Goal: Transaction & Acquisition: Book appointment/travel/reservation

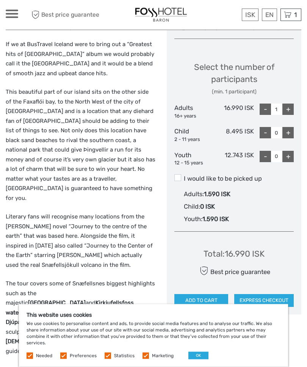
scroll to position [309, 0]
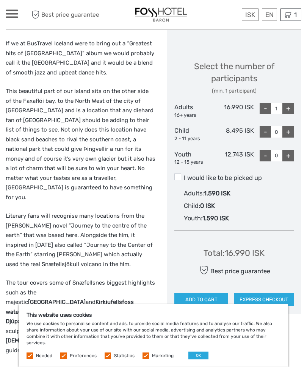
click at [192, 360] on button "OK" at bounding box center [198, 356] width 20 height 8
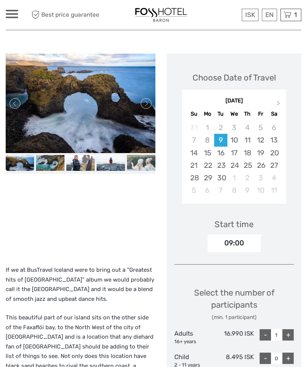
scroll to position [82, 0]
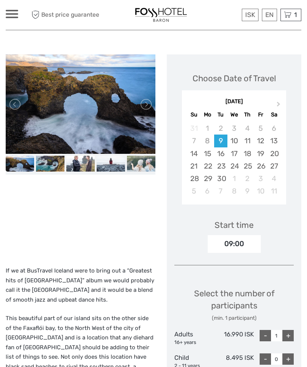
click at [13, 104] on link at bounding box center [15, 104] width 12 height 12
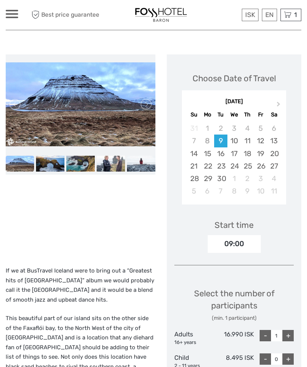
click at [12, 102] on link at bounding box center [15, 104] width 12 height 12
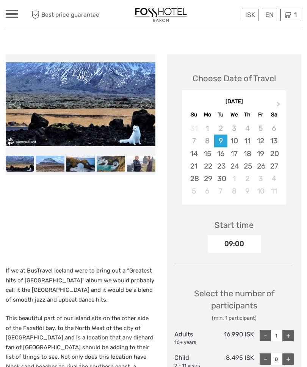
click at [13, 101] on link at bounding box center [15, 104] width 12 height 12
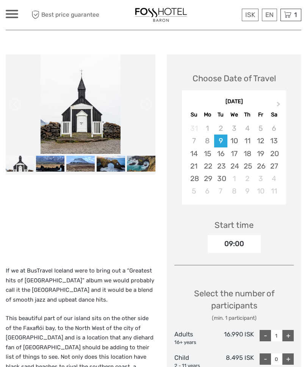
click at [14, 102] on link at bounding box center [15, 104] width 12 height 12
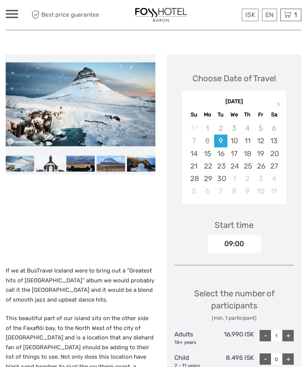
click at [11, 100] on link at bounding box center [15, 104] width 12 height 12
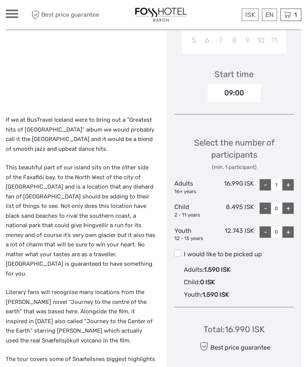
scroll to position [233, 0]
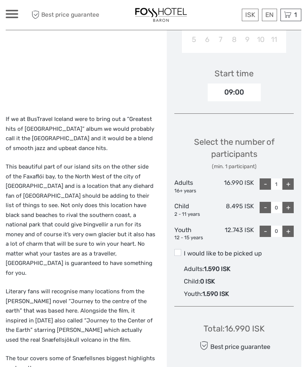
click at [178, 251] on span at bounding box center [177, 252] width 7 height 7
click at [184, 251] on input "I would like to be picked up" at bounding box center [184, 251] width 0 height 0
click at [176, 249] on span at bounding box center [177, 252] width 7 height 7
click at [184, 251] on input "I would like to be picked up" at bounding box center [184, 251] width 0 height 0
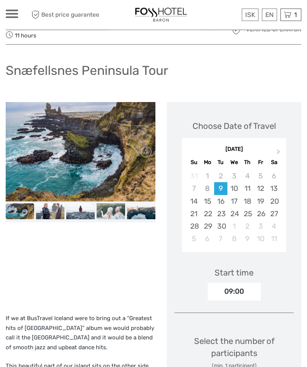
scroll to position [0, 0]
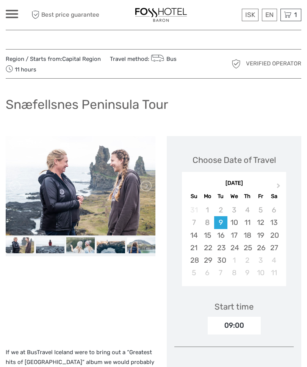
click at [149, 12] on img at bounding box center [161, 15] width 56 height 19
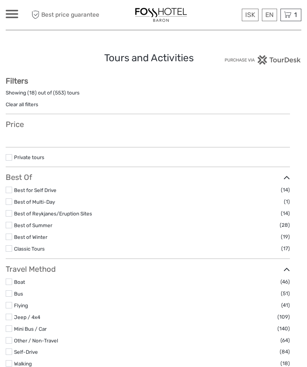
select select
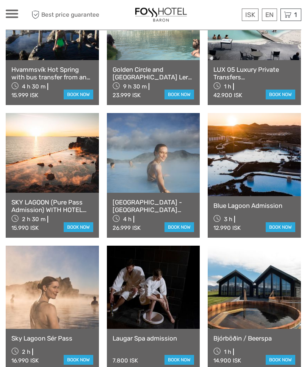
scroll to position [503, 0]
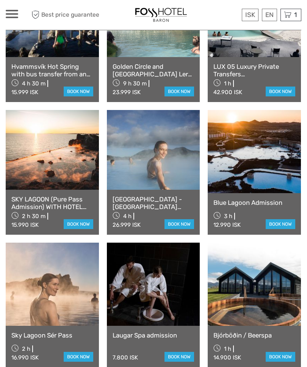
click at [33, 164] on link at bounding box center [52, 149] width 93 height 79
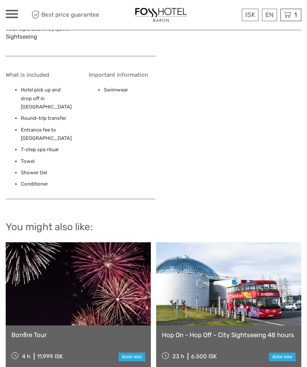
scroll to position [773, 0]
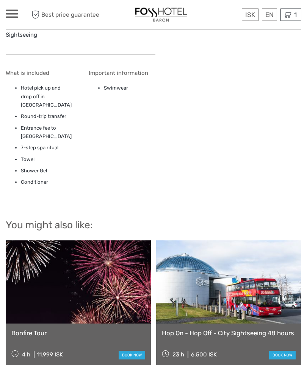
click at [25, 256] on link at bounding box center [78, 282] width 145 height 83
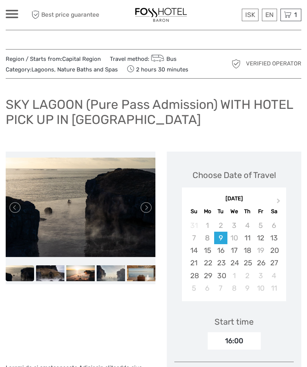
scroll to position [799, 0]
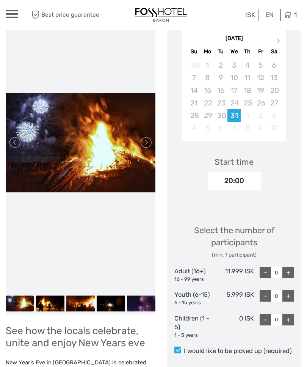
scroll to position [145, 0]
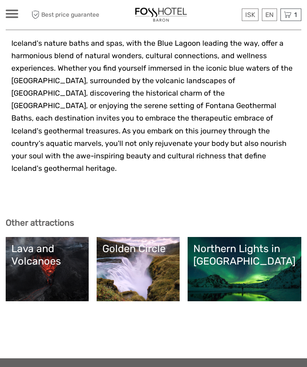
scroll to position [2055, 0]
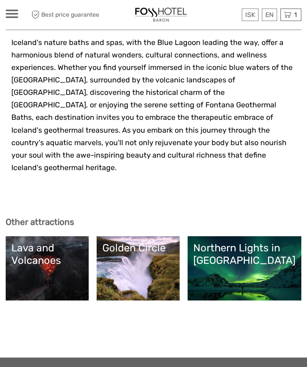
click at [27, 243] on link "Lava and Volcanoes" at bounding box center [47, 269] width 72 height 53
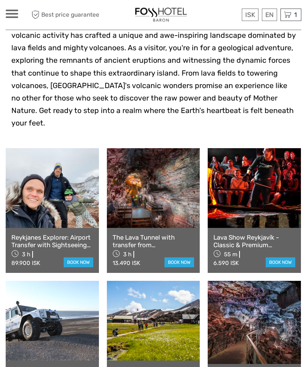
scroll to position [199, 0]
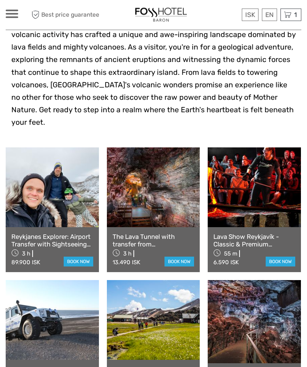
click at [144, 191] on link at bounding box center [153, 187] width 93 height 79
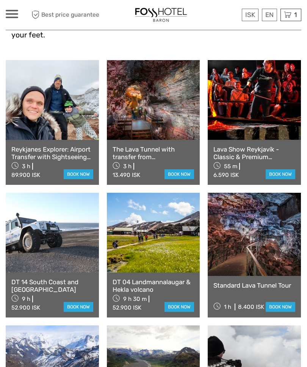
scroll to position [287, 0]
click at [38, 98] on link at bounding box center [52, 100] width 93 height 79
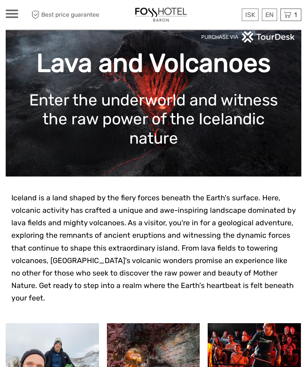
scroll to position [0, 0]
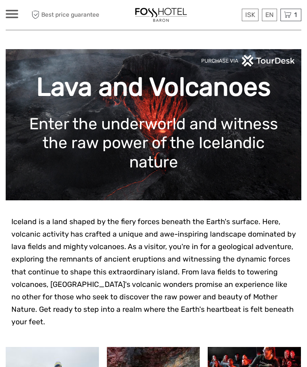
click at [158, 16] on img at bounding box center [161, 15] width 56 height 19
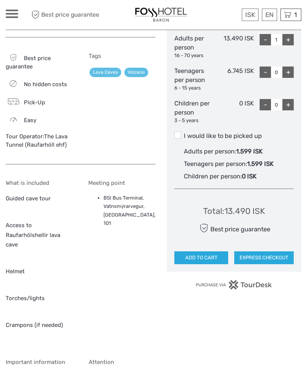
scroll to position [437, 0]
click at [174, 132] on label "I would like to be picked up" at bounding box center [233, 136] width 119 height 9
click at [184, 133] on input "I would like to be picked up" at bounding box center [184, 133] width 0 height 0
click at [176, 132] on span at bounding box center [177, 135] width 7 height 7
click at [184, 133] on input "I would like to be picked up" at bounding box center [184, 133] width 0 height 0
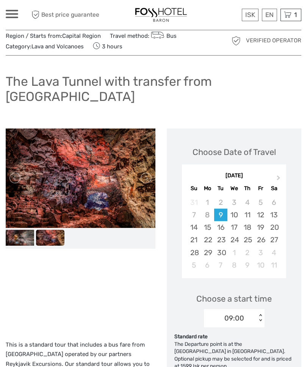
scroll to position [23, 0]
click at [147, 173] on link at bounding box center [145, 179] width 12 height 12
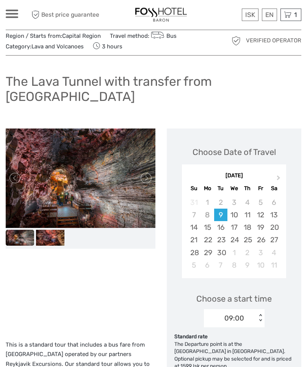
scroll to position [23, 0]
click at [149, 172] on link at bounding box center [145, 178] width 12 height 12
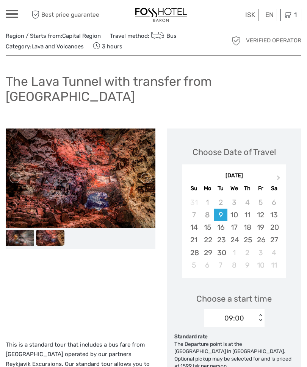
click at [151, 172] on link at bounding box center [145, 178] width 12 height 12
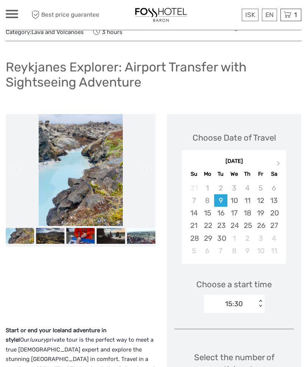
scroll to position [32, 0]
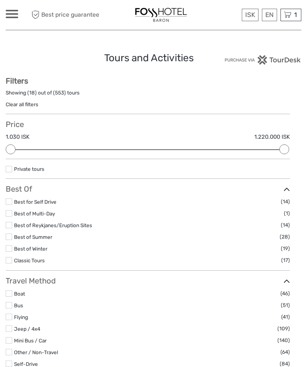
select select
click at [293, 13] on span "1" at bounding box center [295, 15] width 5 height 8
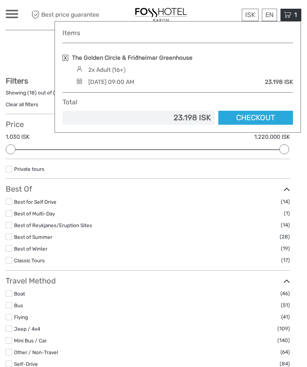
click at [65, 57] on link at bounding box center [65, 58] width 6 height 6
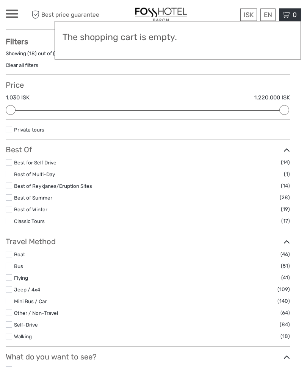
scroll to position [38, 0]
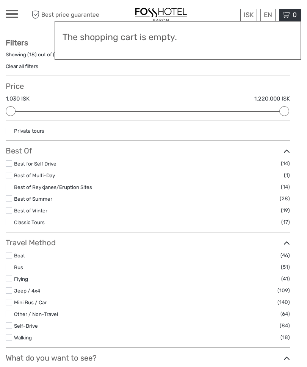
click at [19, 55] on div at bounding box center [153, 183] width 307 height 367
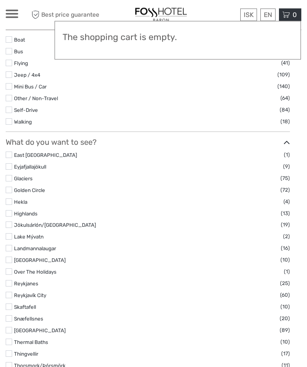
scroll to position [252, 0]
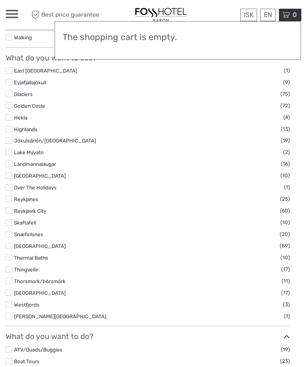
scroll to position [340, 0]
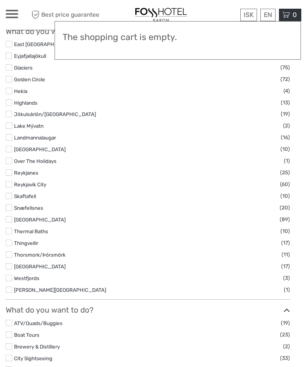
click at [221, 9] on div at bounding box center [166, 15] width 135 height 19
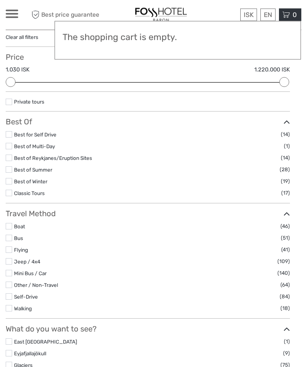
scroll to position [62, 0]
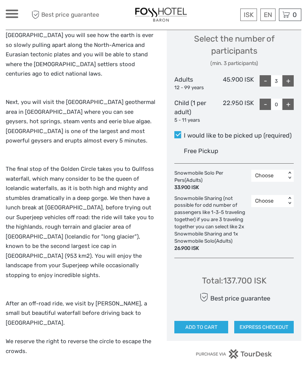
scroll to position [334, 0]
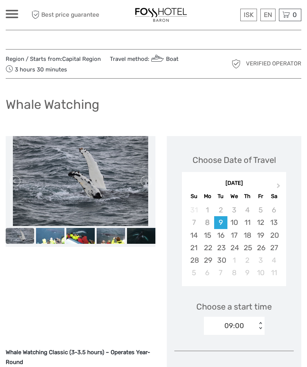
click at [66, 233] on img at bounding box center [80, 236] width 28 height 16
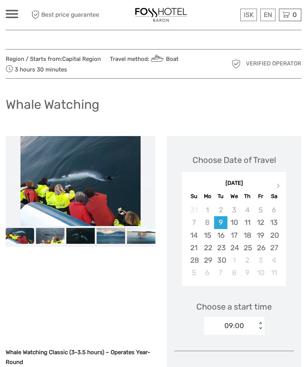
click at [47, 232] on img at bounding box center [50, 236] width 28 height 16
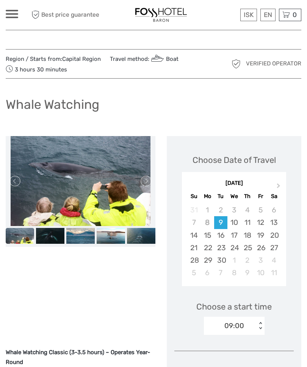
click at [76, 234] on img at bounding box center [80, 236] width 28 height 16
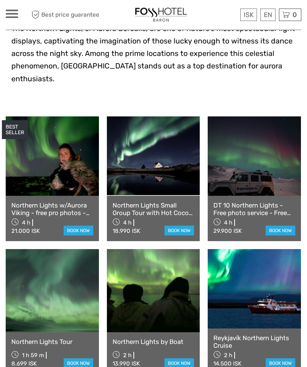
scroll to position [193, 0]
click at [51, 288] on link at bounding box center [52, 290] width 93 height 83
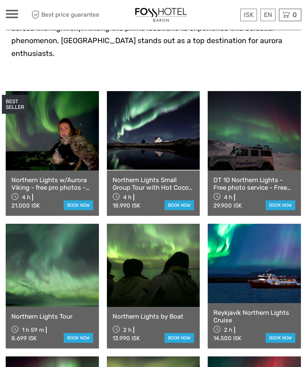
click at [37, 140] on link at bounding box center [52, 130] width 93 height 79
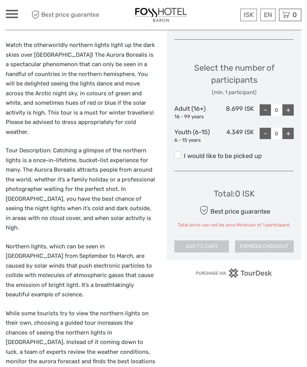
scroll to position [295, 0]
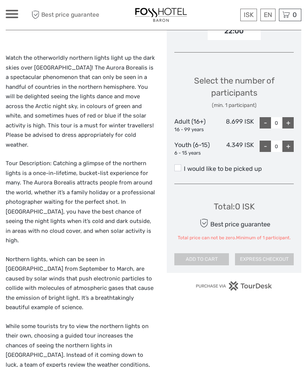
click at [181, 168] on label "I would like to be picked up" at bounding box center [233, 169] width 119 height 9
click at [184, 166] on input "I would like to be picked up" at bounding box center [184, 166] width 0 height 0
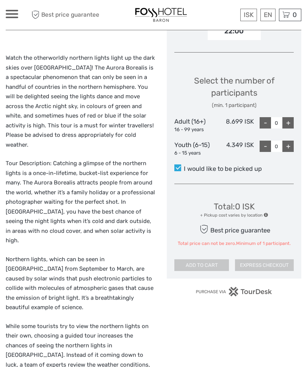
click at [294, 114] on div "Choose Date of Travel Next Month September 2025 Su Mo Tu We Th Fr Sa 31 1 2 3 4…" at bounding box center [234, 59] width 134 height 437
click at [288, 118] on div "+" at bounding box center [287, 122] width 11 height 11
type input "1"
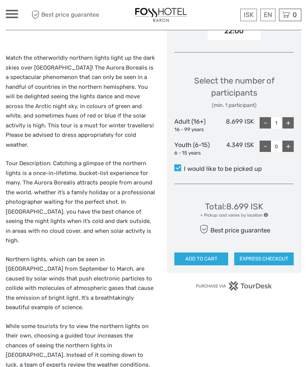
click at [177, 167] on span at bounding box center [177, 168] width 7 height 7
click at [184, 166] on input "I would like to be picked up" at bounding box center [184, 166] width 0 height 0
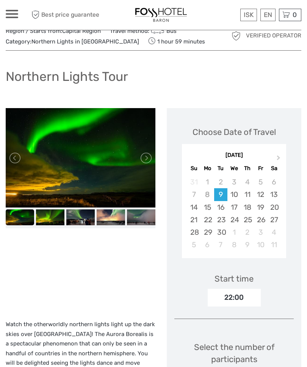
scroll to position [0, 0]
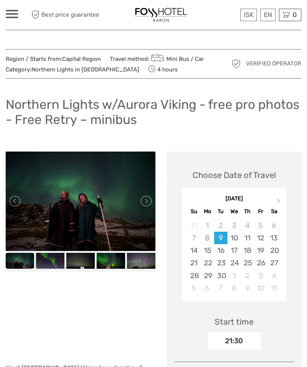
click at [165, 17] on img at bounding box center [161, 15] width 56 height 19
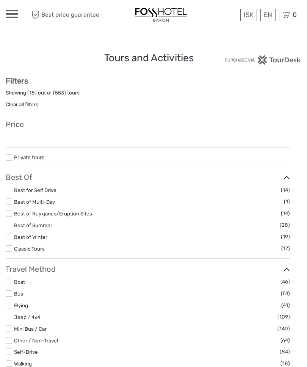
select select
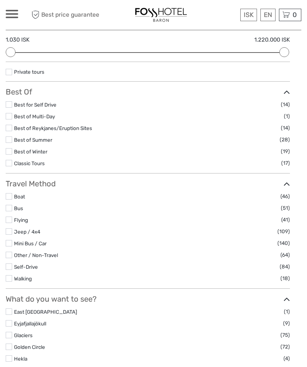
scroll to position [105, 0]
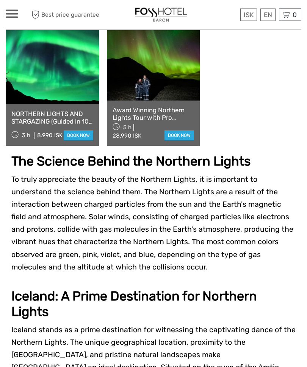
scroll to position [692, 0]
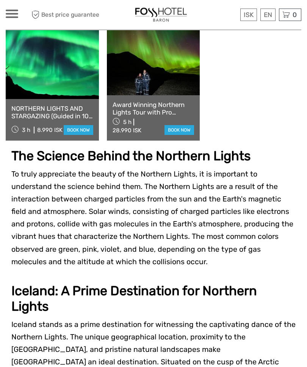
click at [41, 72] on link at bounding box center [52, 57] width 93 height 83
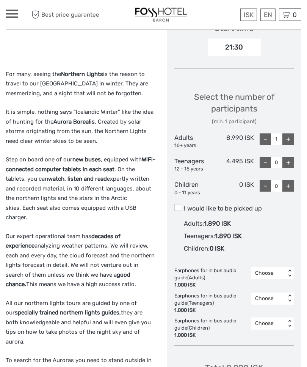
scroll to position [294, 0]
click at [179, 204] on span at bounding box center [177, 207] width 7 height 7
click at [184, 206] on input "I would like to be picked up" at bounding box center [184, 206] width 0 height 0
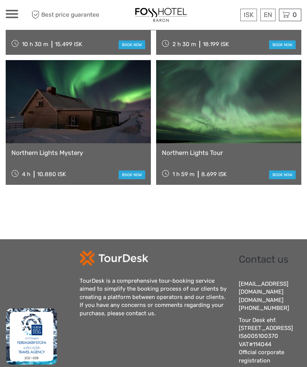
scroll to position [1631, 0]
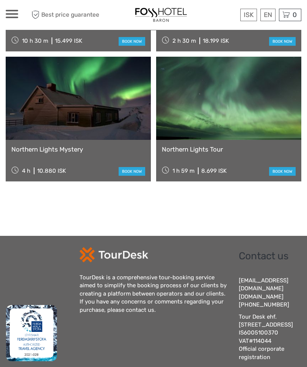
click at [47, 133] on link at bounding box center [78, 98] width 145 height 83
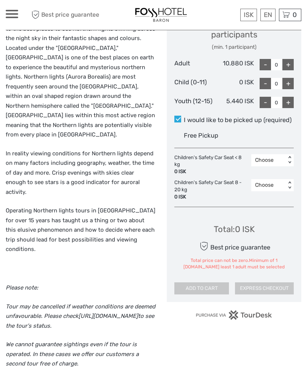
scroll to position [354, 0]
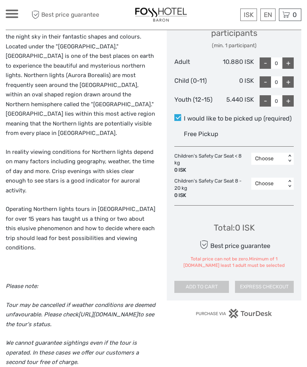
click at [287, 58] on div "+" at bounding box center [287, 63] width 11 height 11
type input "1"
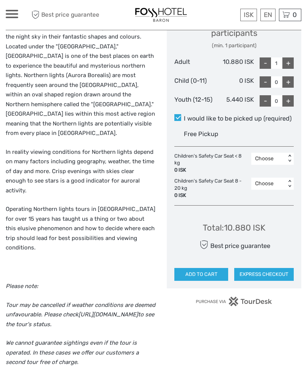
scroll to position [355, 0]
